Goal: Complete application form

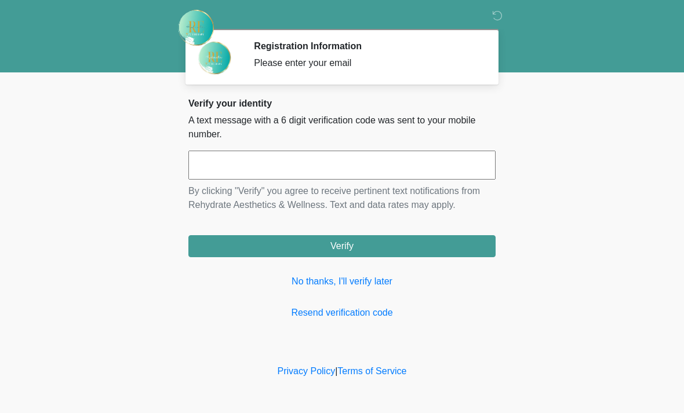
click at [356, 285] on link "No thanks, I'll verify later" at bounding box center [341, 282] width 307 height 14
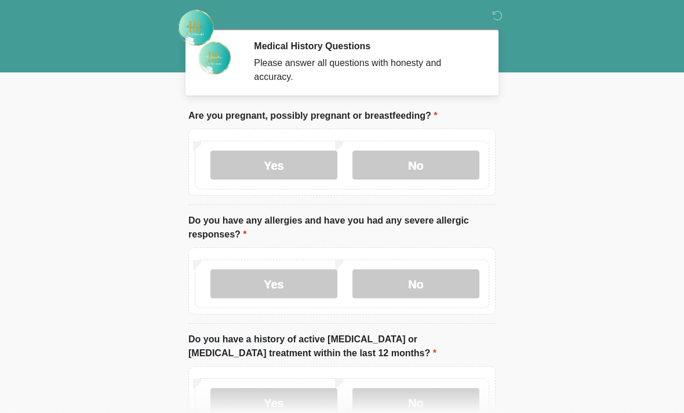
click at [433, 282] on label "No" at bounding box center [415, 283] width 127 height 29
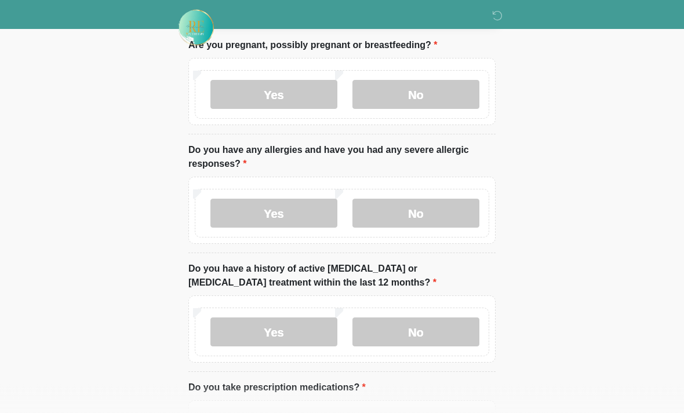
scroll to position [72, 0]
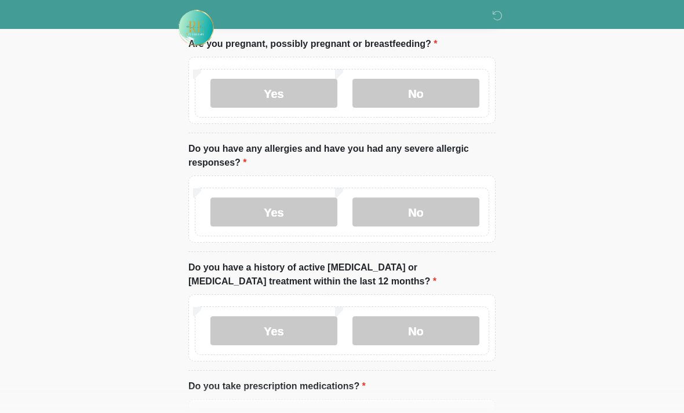
click at [422, 104] on label "No" at bounding box center [415, 93] width 127 height 29
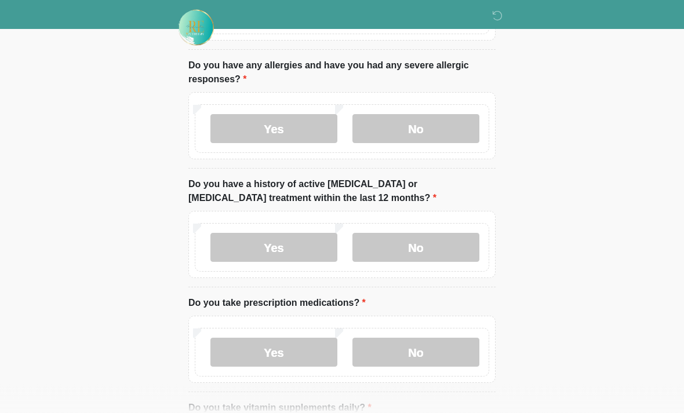
click at [431, 252] on label "No" at bounding box center [415, 248] width 127 height 29
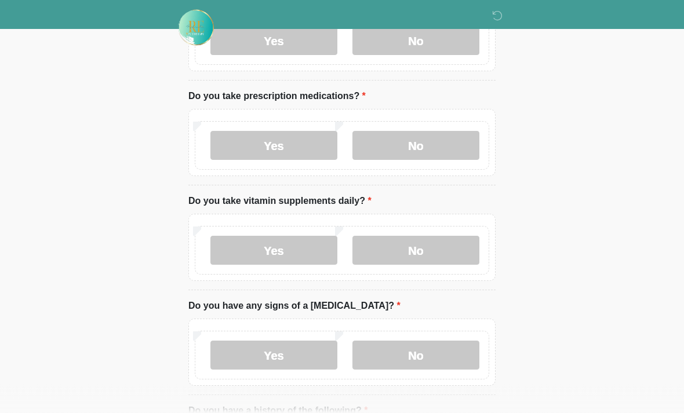
scroll to position [359, 0]
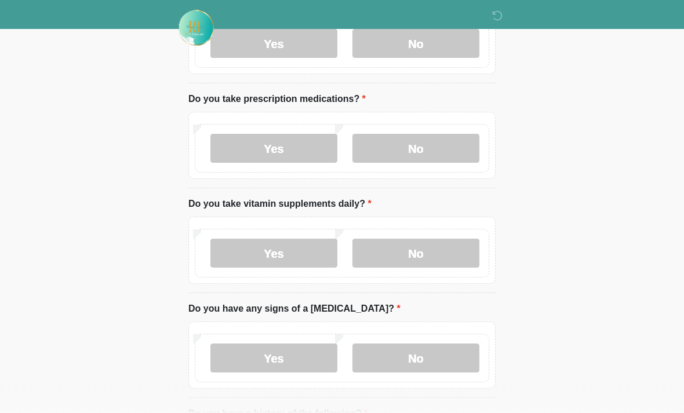
click at [291, 150] on label "Yes" at bounding box center [273, 148] width 127 height 29
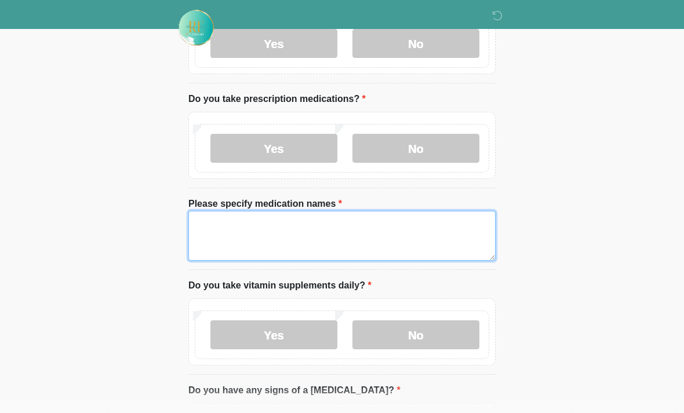
click at [374, 242] on textarea "Please specify medication names" at bounding box center [341, 236] width 307 height 50
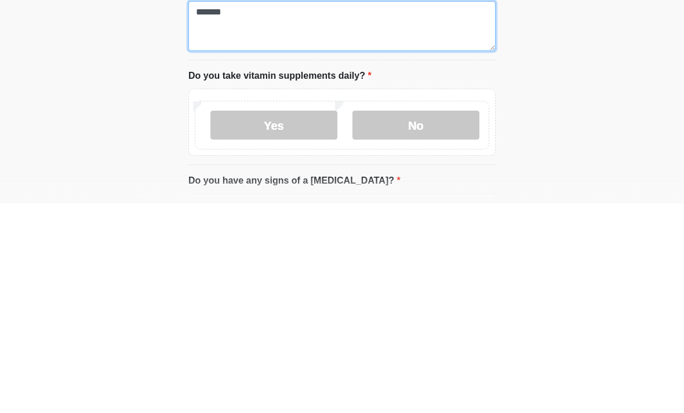
type textarea "*******"
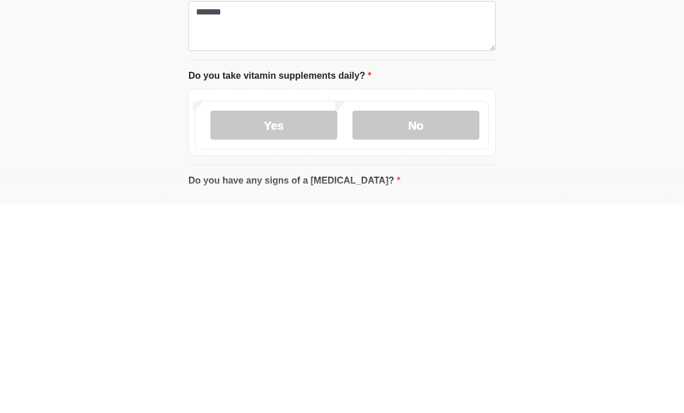
click at [411, 320] on label "No" at bounding box center [415, 334] width 127 height 29
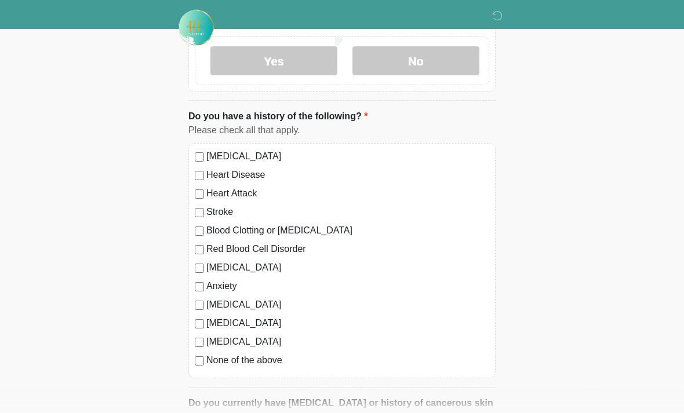
scroll to position [739, 0]
click at [445, 63] on label "No" at bounding box center [415, 60] width 127 height 29
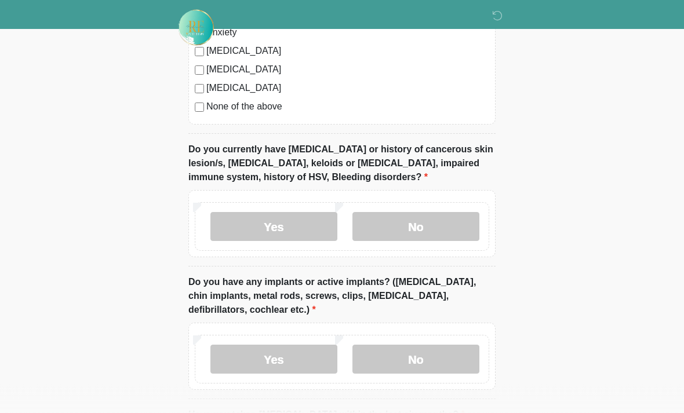
scroll to position [990, 0]
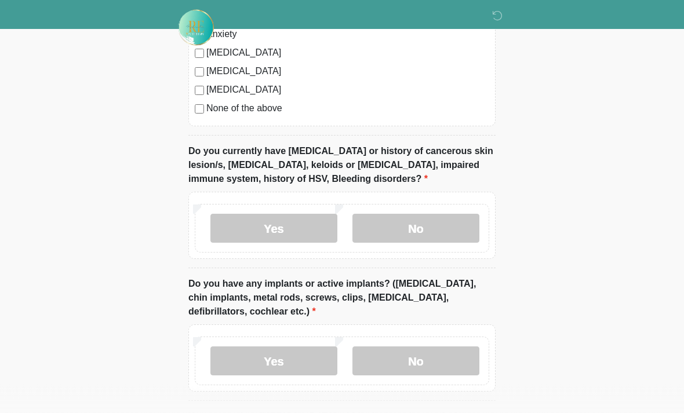
click at [418, 227] on label "No" at bounding box center [415, 228] width 127 height 29
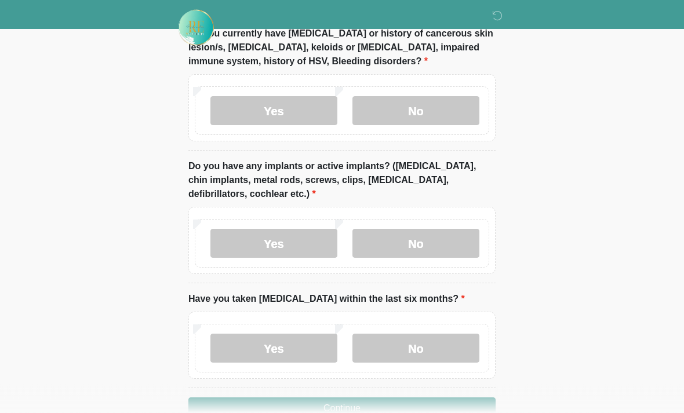
scroll to position [1111, 0]
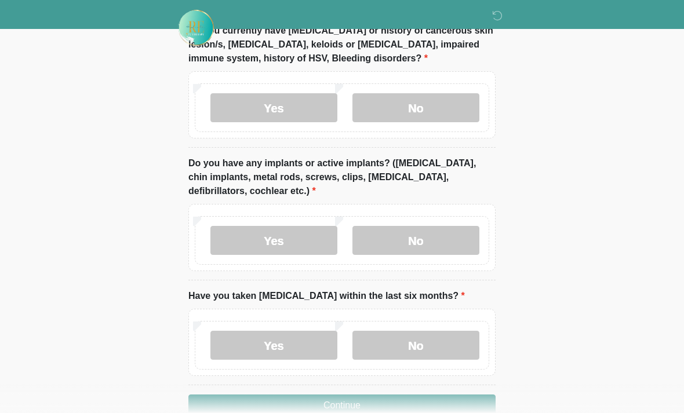
click at [429, 241] on label "No" at bounding box center [415, 240] width 127 height 29
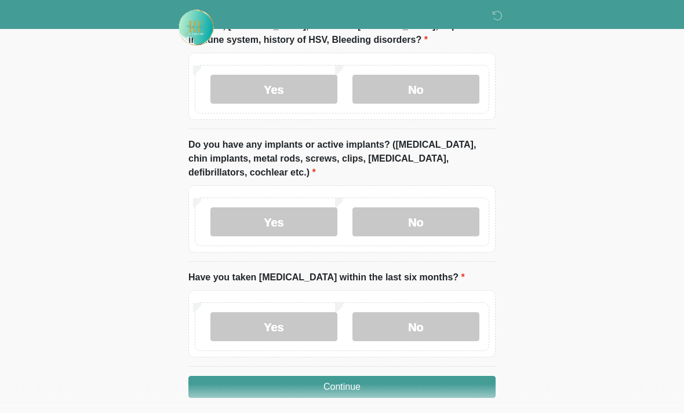
scroll to position [1137, 0]
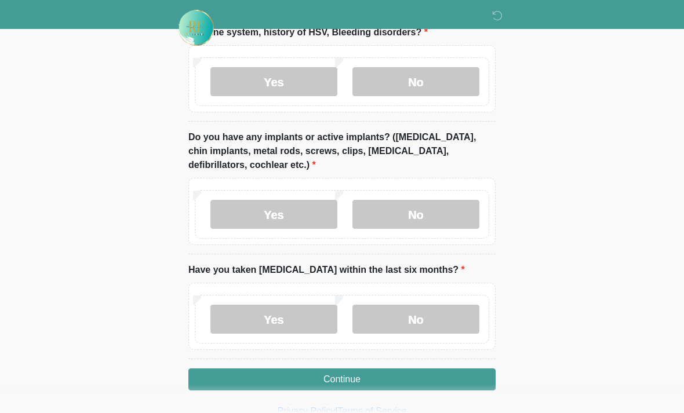
click at [432, 321] on label "No" at bounding box center [415, 319] width 127 height 29
click at [384, 374] on button "Continue" at bounding box center [341, 380] width 307 height 22
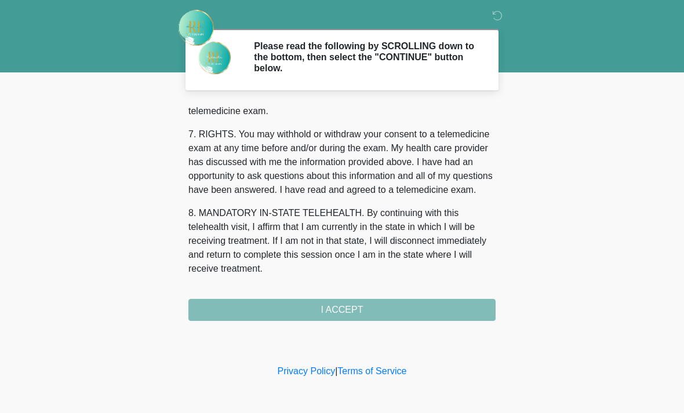
scroll to position [505, 0]
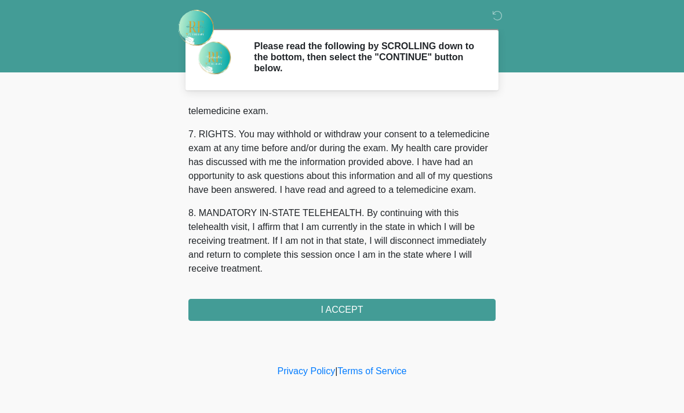
click at [388, 307] on button "I ACCEPT" at bounding box center [341, 310] width 307 height 22
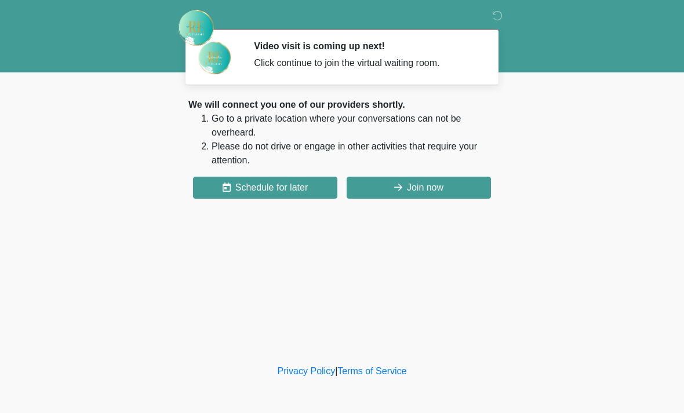
click at [419, 187] on button "Join now" at bounding box center [419, 188] width 144 height 22
